Goal: Task Accomplishment & Management: Manage account settings

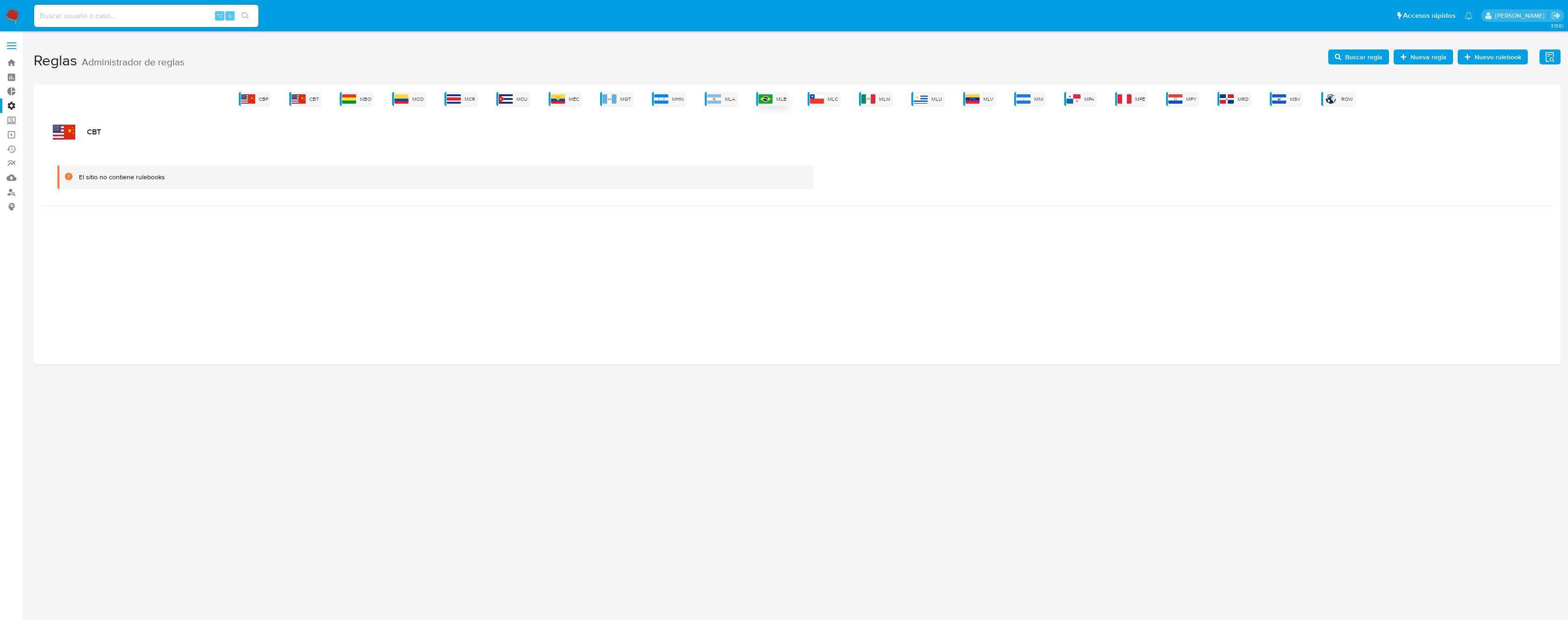
click at [773, 98] on img at bounding box center [766, 99] width 14 height 9
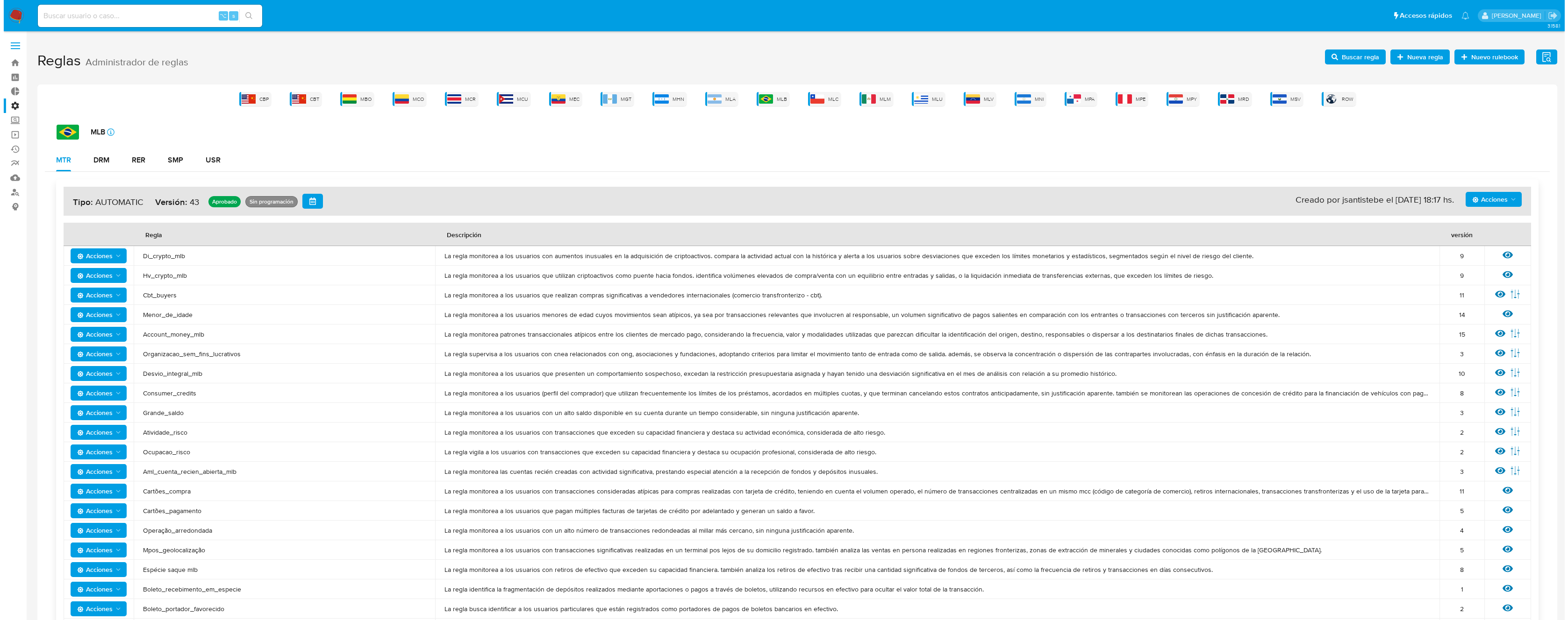
scroll to position [564, 0]
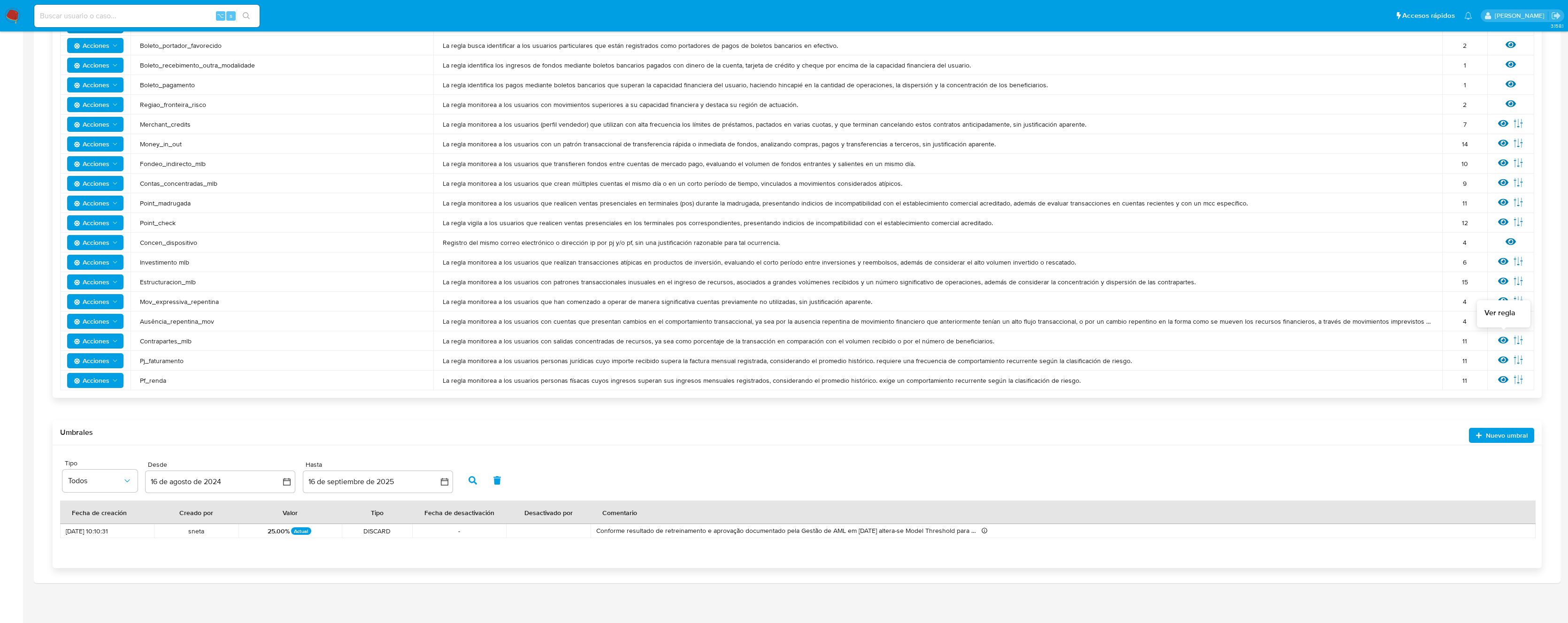
click at [1503, 341] on icon at bounding box center [1503, 341] width 11 height 7
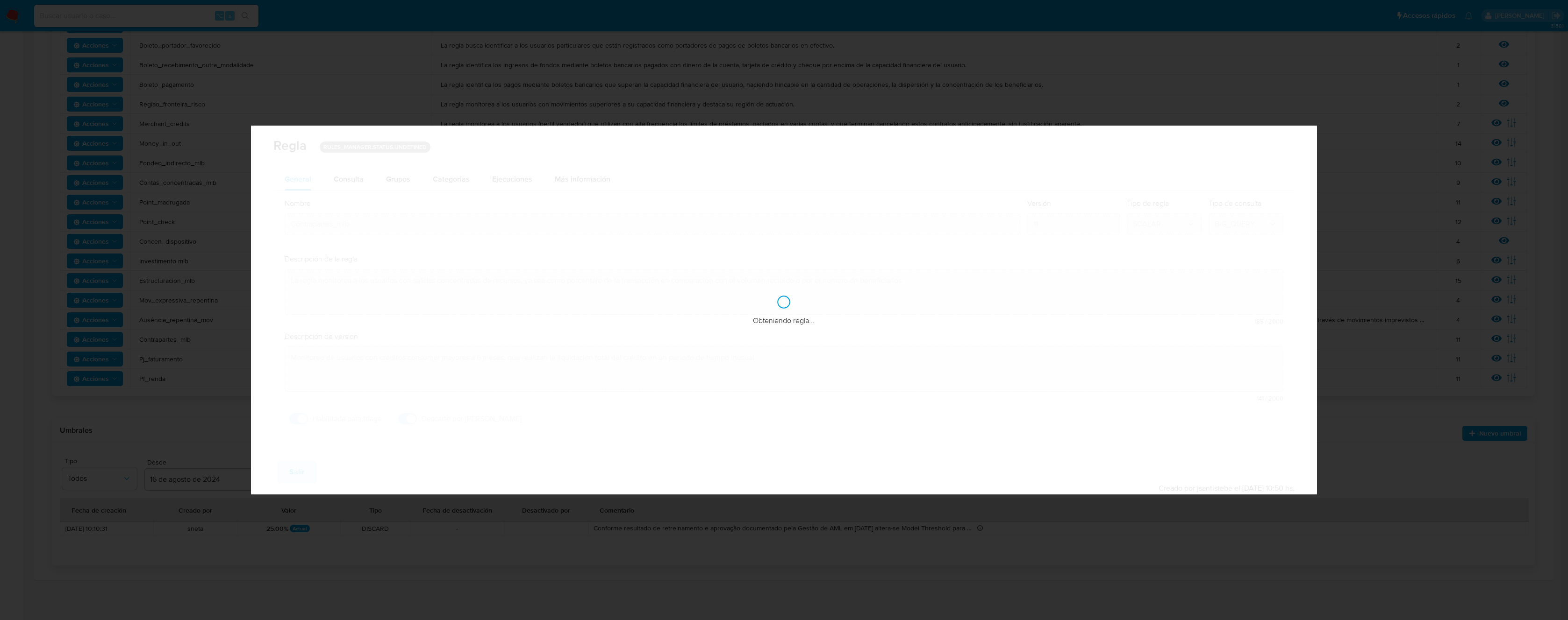
checkbox input "true"
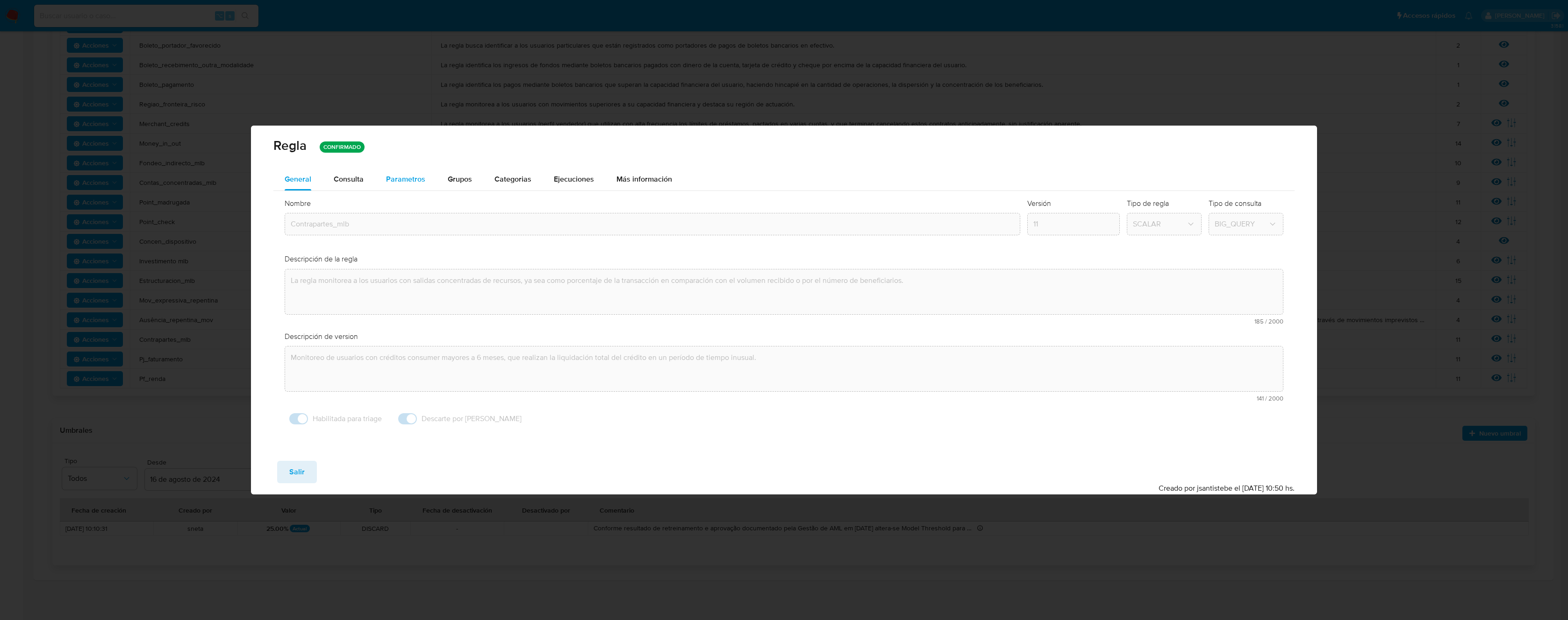
click at [393, 185] on div "Parametros" at bounding box center [406, 180] width 39 height 23
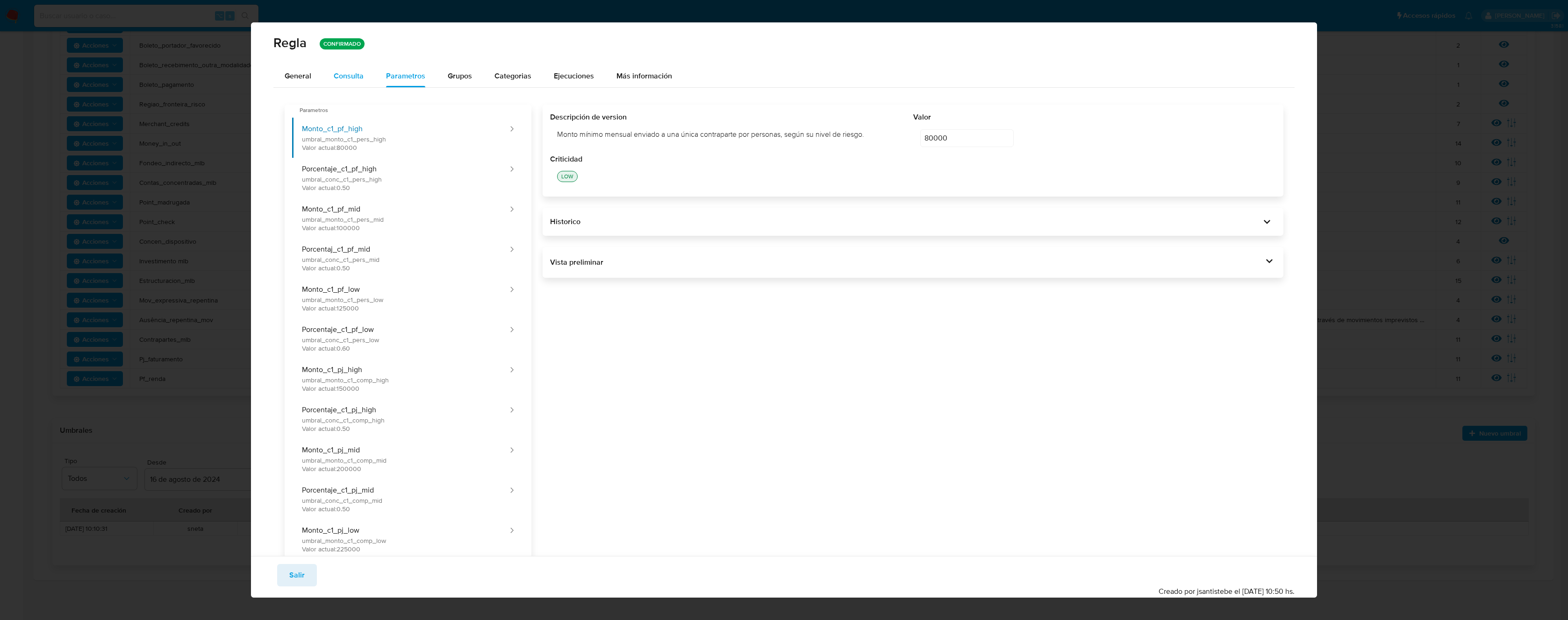
click at [349, 77] on span "Consulta" at bounding box center [348, 75] width 30 height 11
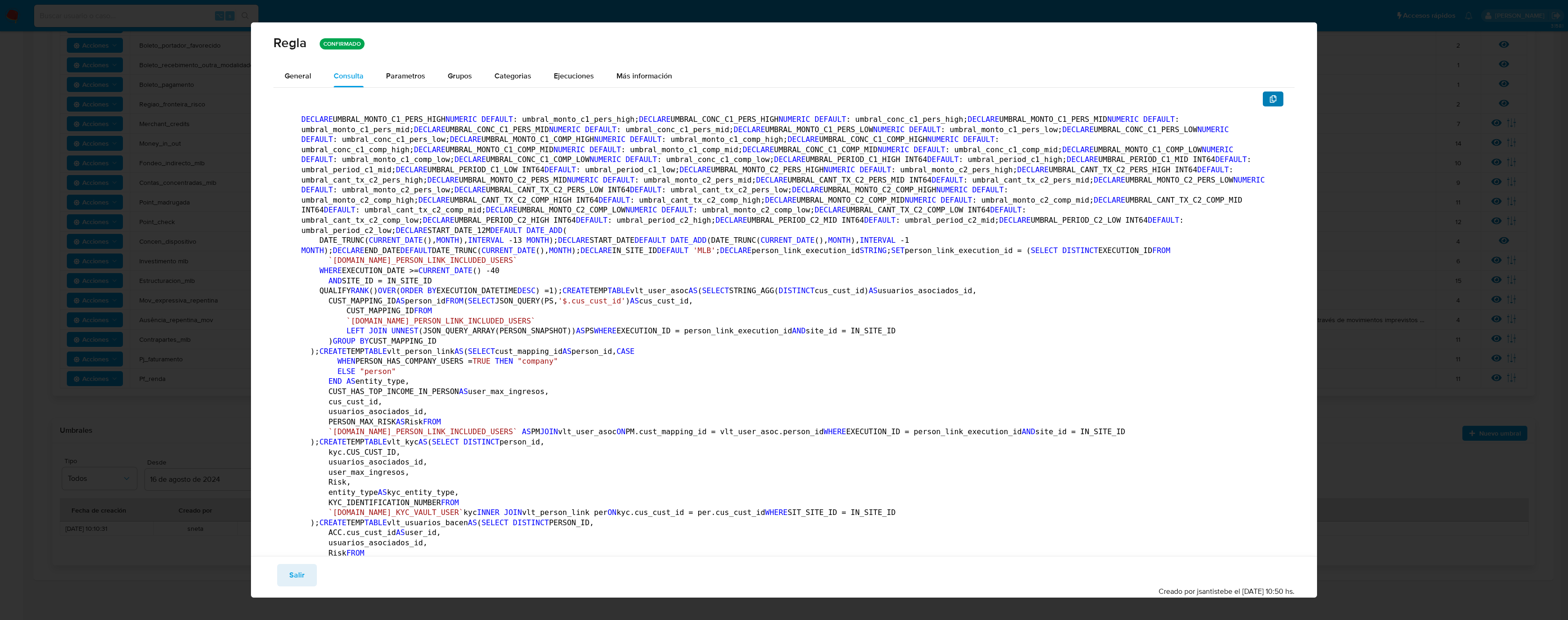
click at [1275, 99] on button "button" at bounding box center [1273, 99] width 20 height 15
click at [400, 68] on div "Parametros" at bounding box center [406, 76] width 39 height 23
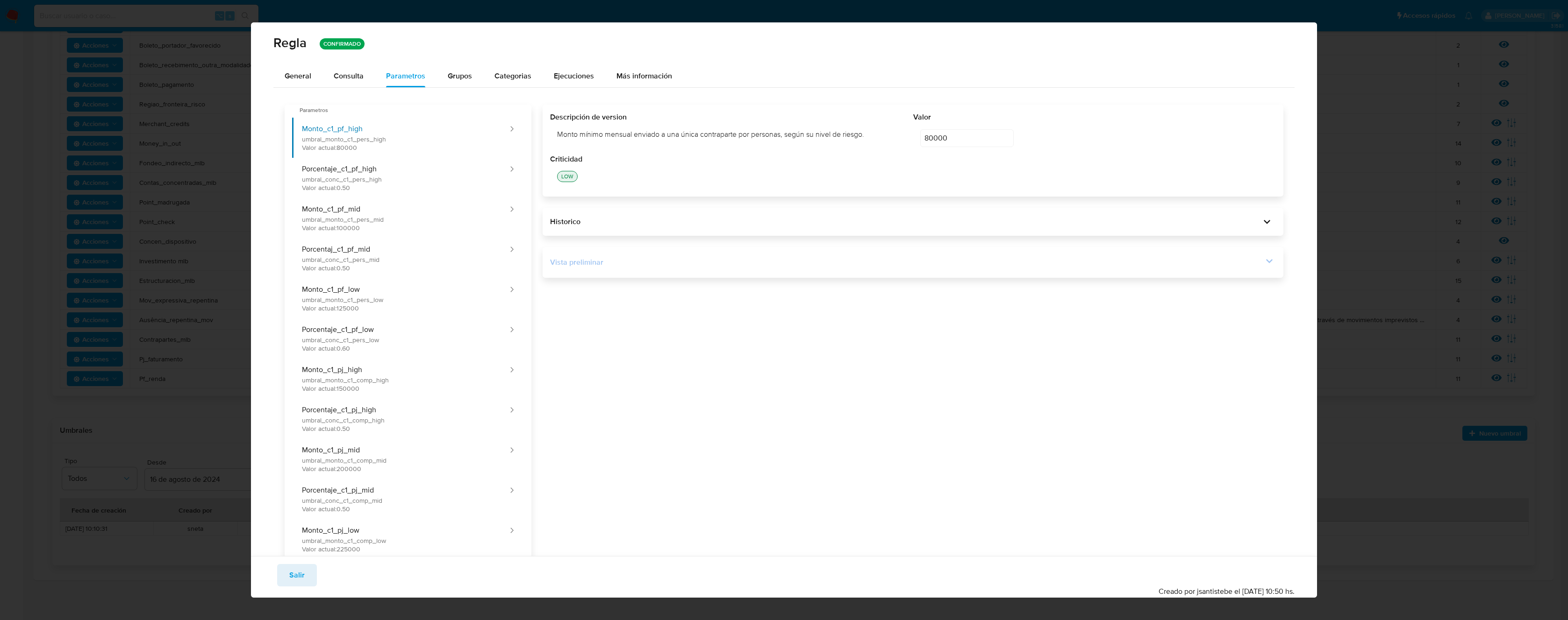
click at [1266, 261] on icon at bounding box center [1269, 261] width 6 height 4
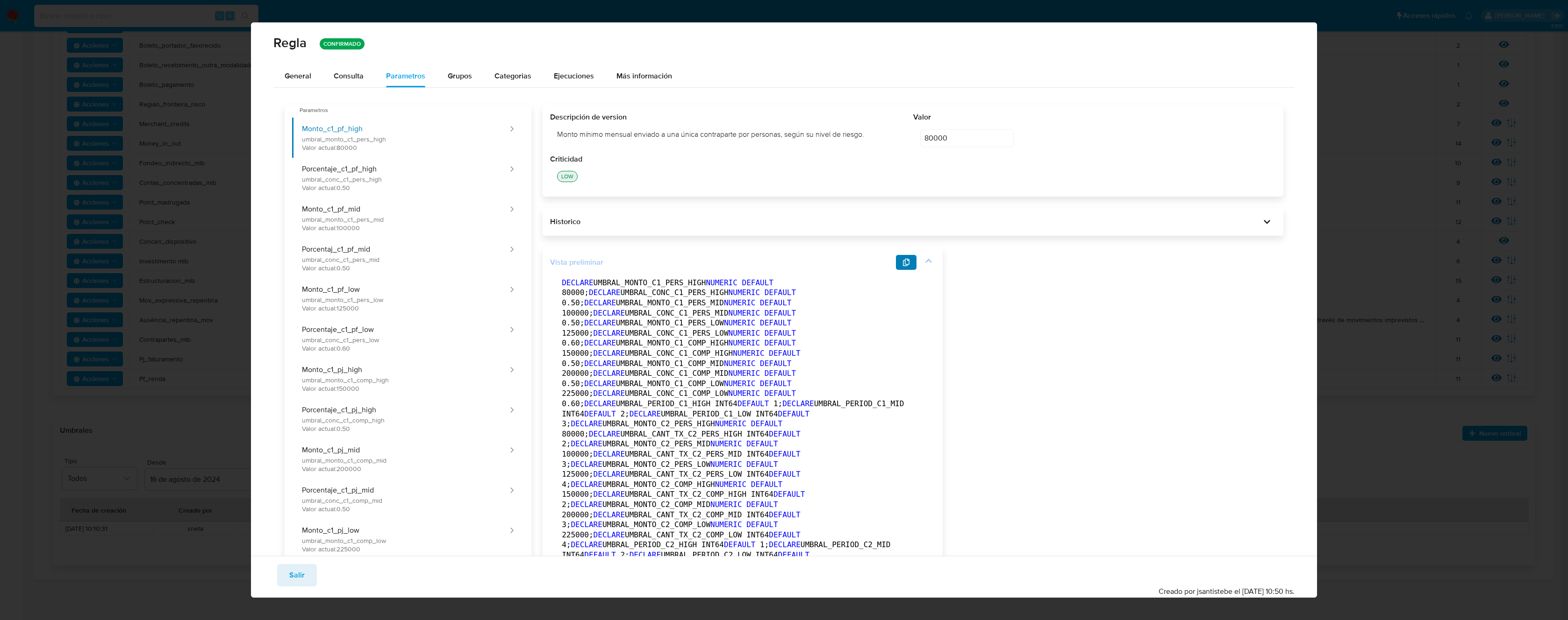
click at [909, 266] on button "button" at bounding box center [906, 262] width 20 height 15
click at [291, 73] on span "General" at bounding box center [298, 75] width 27 height 11
